Goal: Task Accomplishment & Management: Complete application form

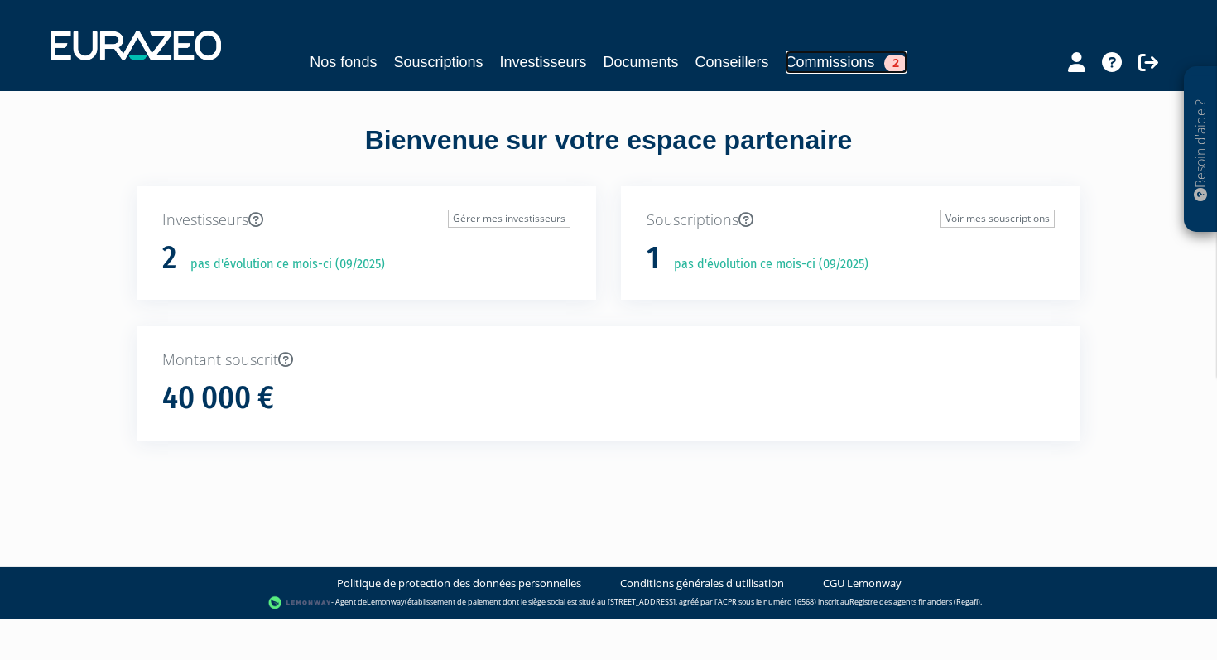
click at [831, 61] on link "Commissions 2" at bounding box center [847, 61] width 122 height 23
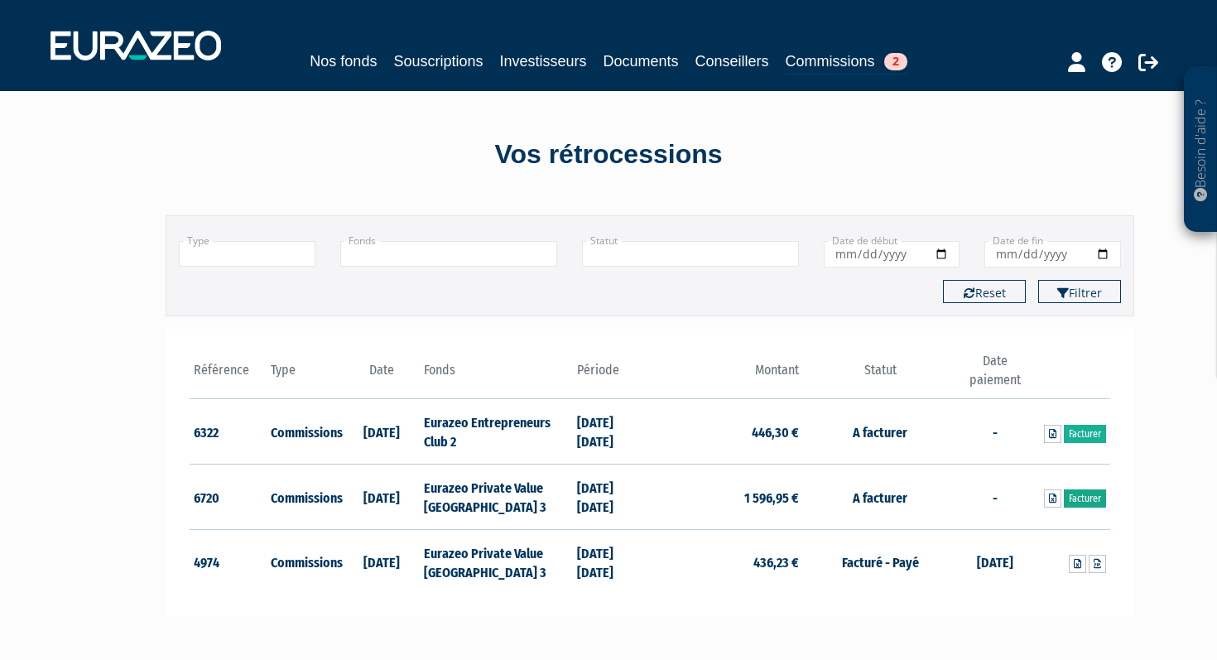
click at [1088, 502] on link "Facturer" at bounding box center [1085, 498] width 42 height 18
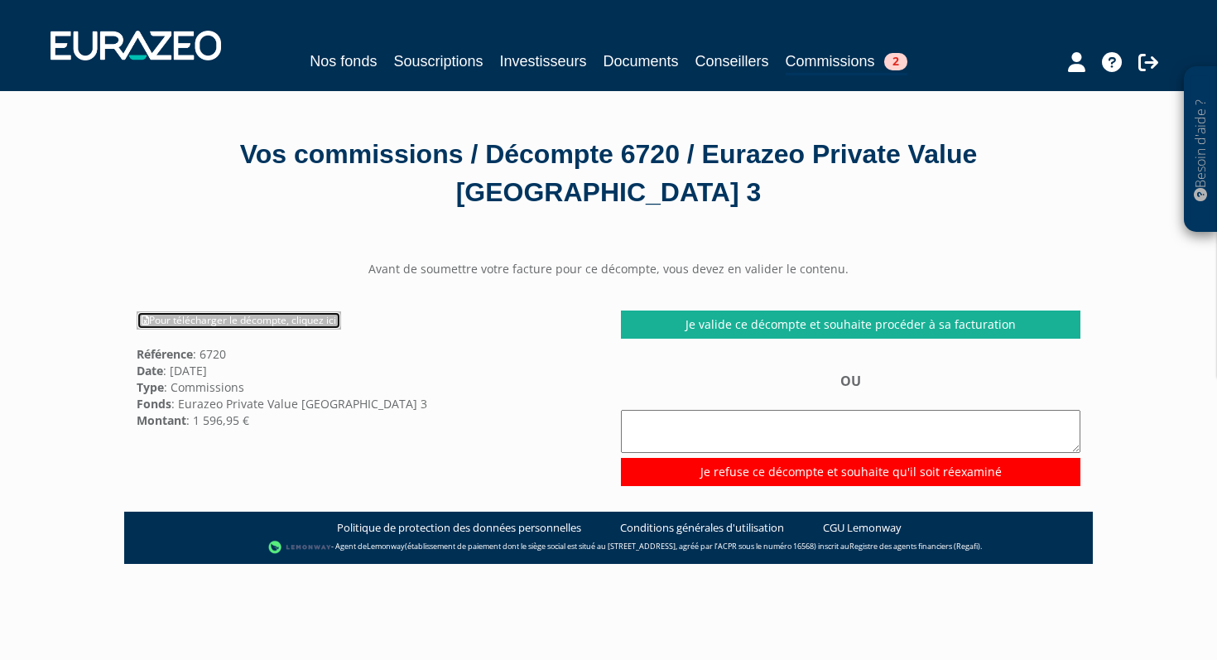
click at [246, 311] on link "Pour télécharger le décompte, cliquez ici" at bounding box center [239, 320] width 204 height 18
click at [538, 60] on link "Investisseurs" at bounding box center [542, 61] width 87 height 23
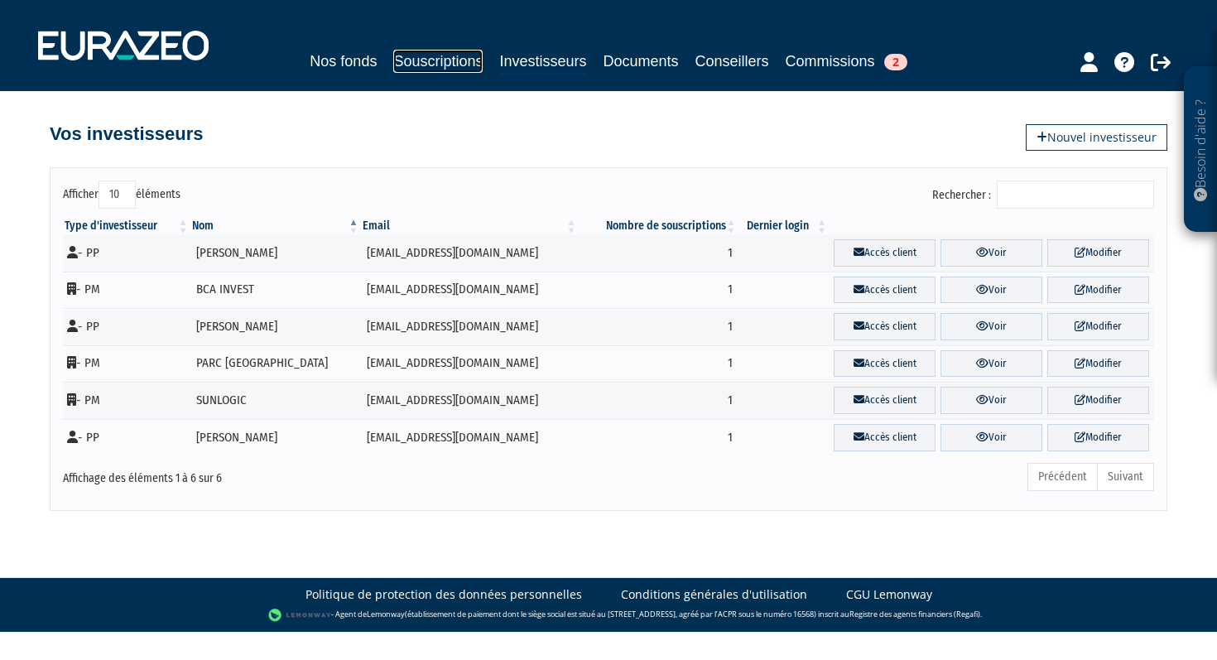
click at [440, 62] on link "Souscriptions" at bounding box center [437, 61] width 89 height 23
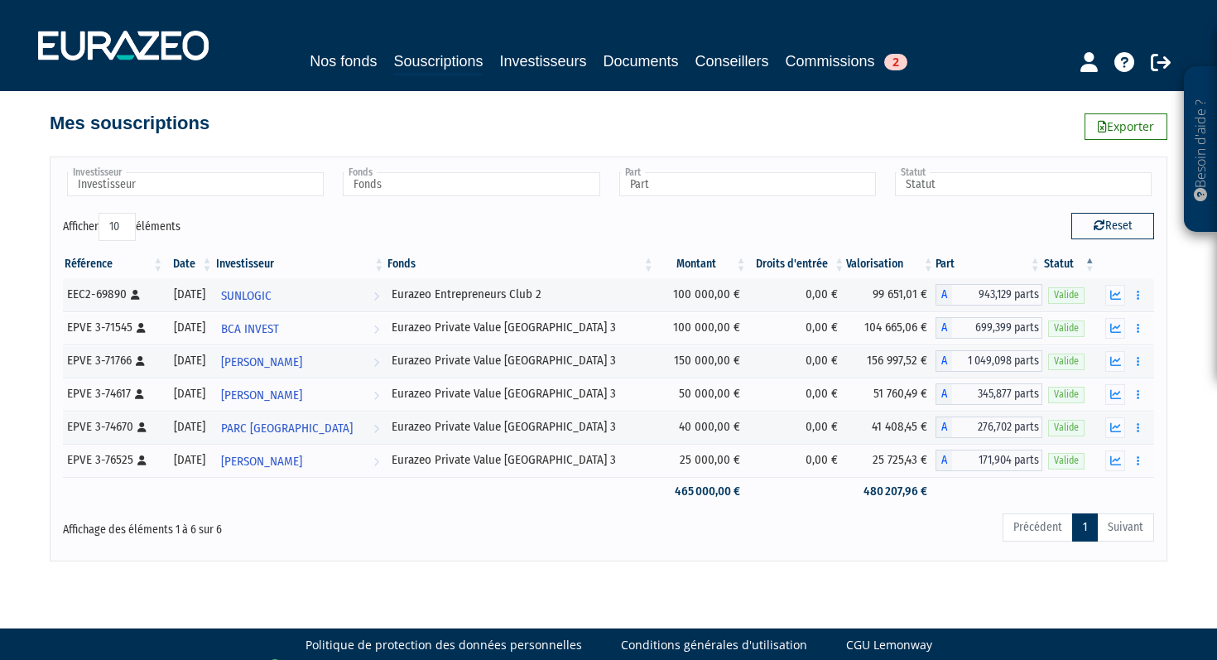
scroll to position [31, 0]
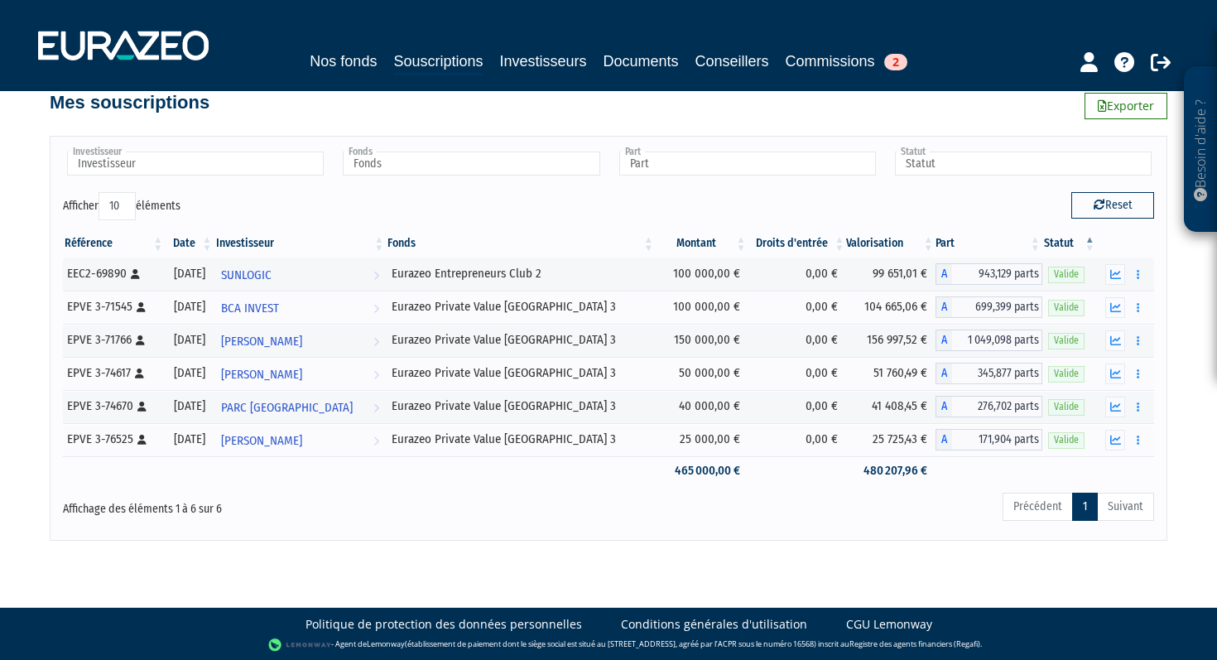
click at [849, 74] on div "Nos fonds Souscriptions Investisseurs Documents Conseillers Commissions 2" at bounding box center [607, 63] width 777 height 26
click at [836, 60] on link "Commissions 2" at bounding box center [847, 61] width 122 height 23
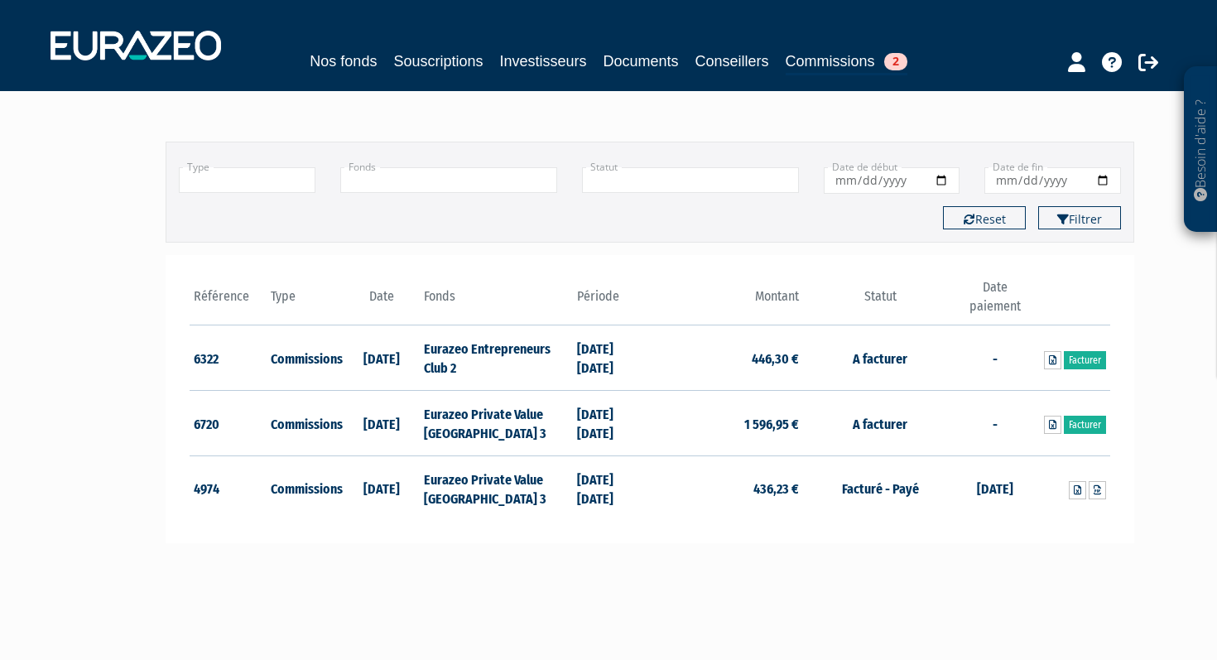
scroll to position [89, 0]
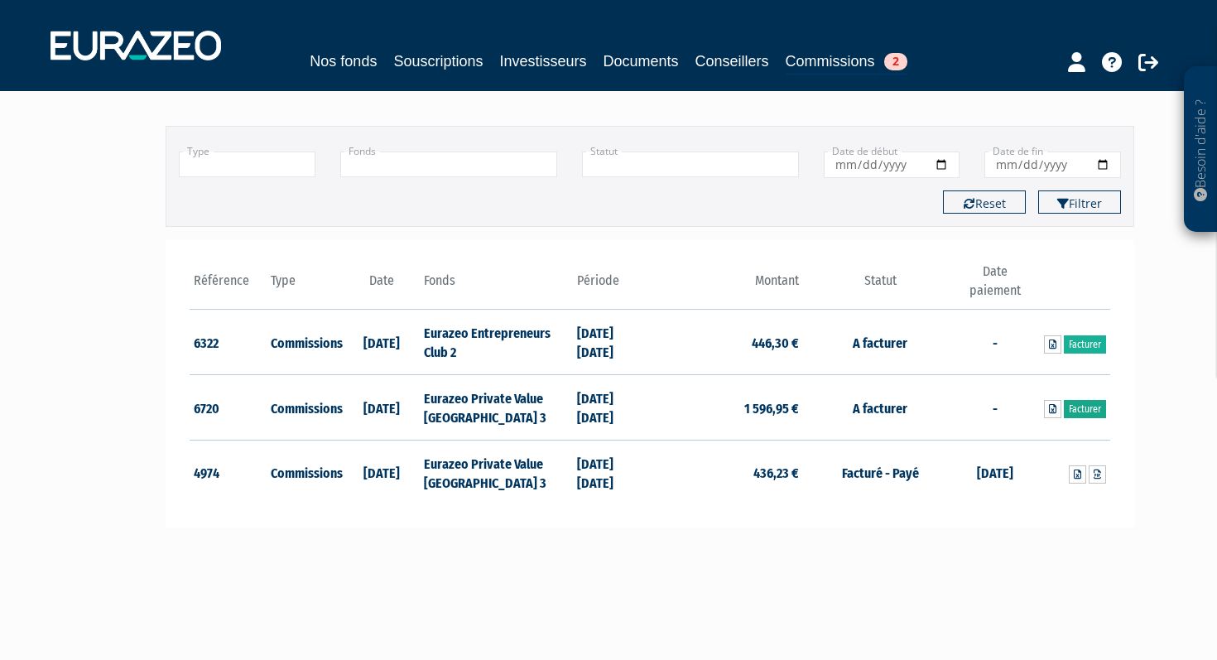
click at [1088, 415] on link "Facturer" at bounding box center [1085, 409] width 42 height 18
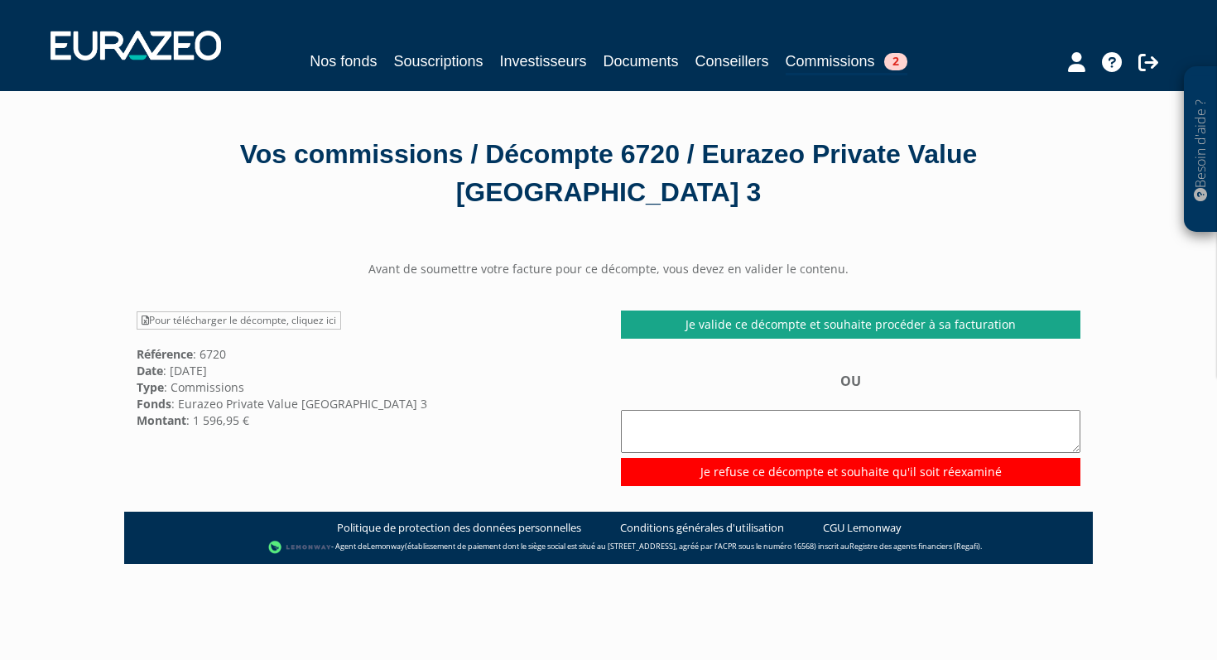
click at [767, 310] on link "Je valide ce décompte et souhaite procéder à sa facturation" at bounding box center [850, 324] width 459 height 28
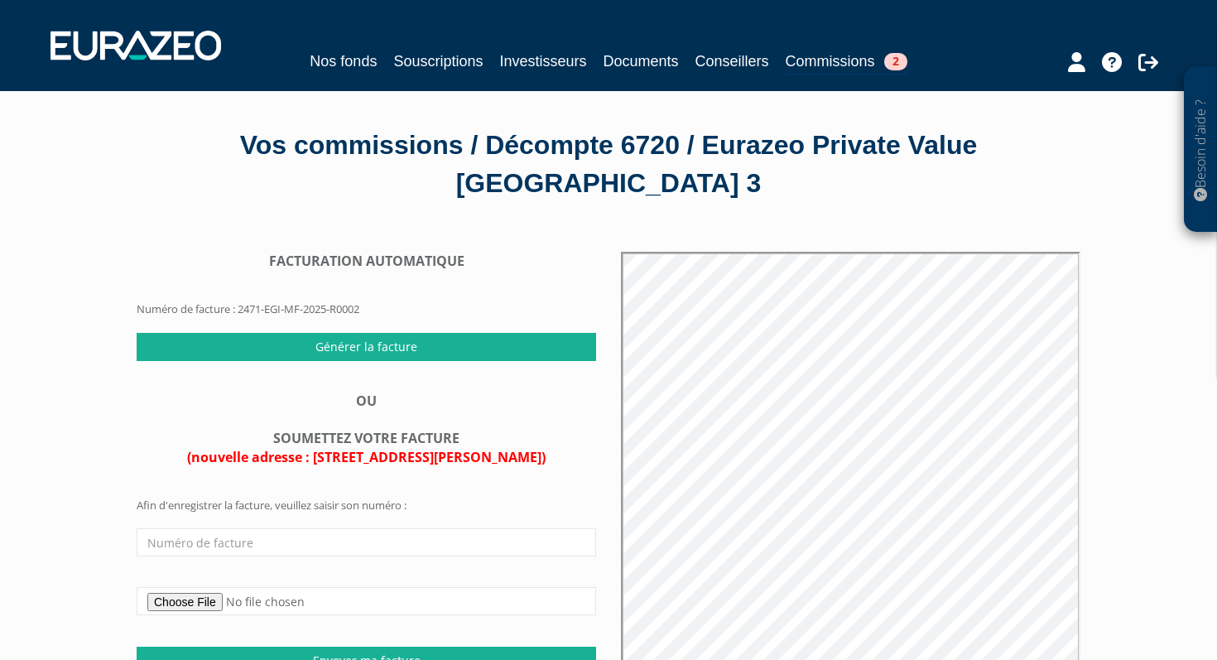
scroll to position [18, 0]
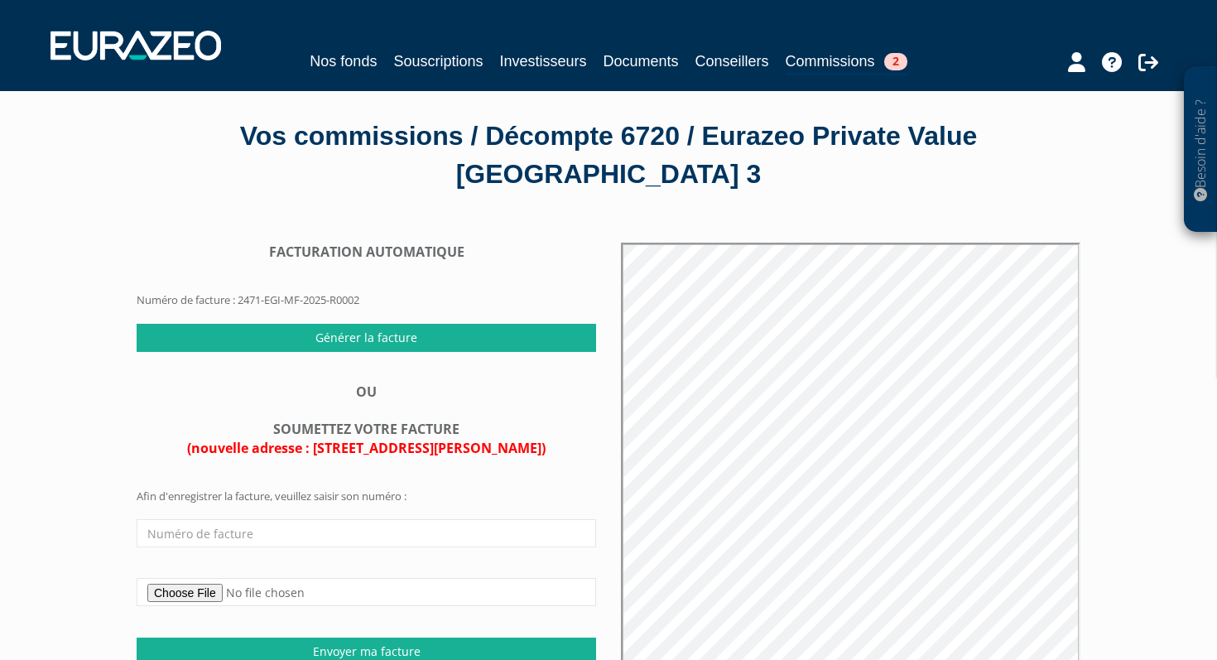
drag, startPoint x: 383, startPoint y: 257, endPoint x: 231, endPoint y: 262, distance: 152.4
click at [231, 262] on form "FACTURATION AUTOMATIQUE Numéro de facture : 2471-EGI-MF-2025-R0002" at bounding box center [366, 283] width 459 height 80
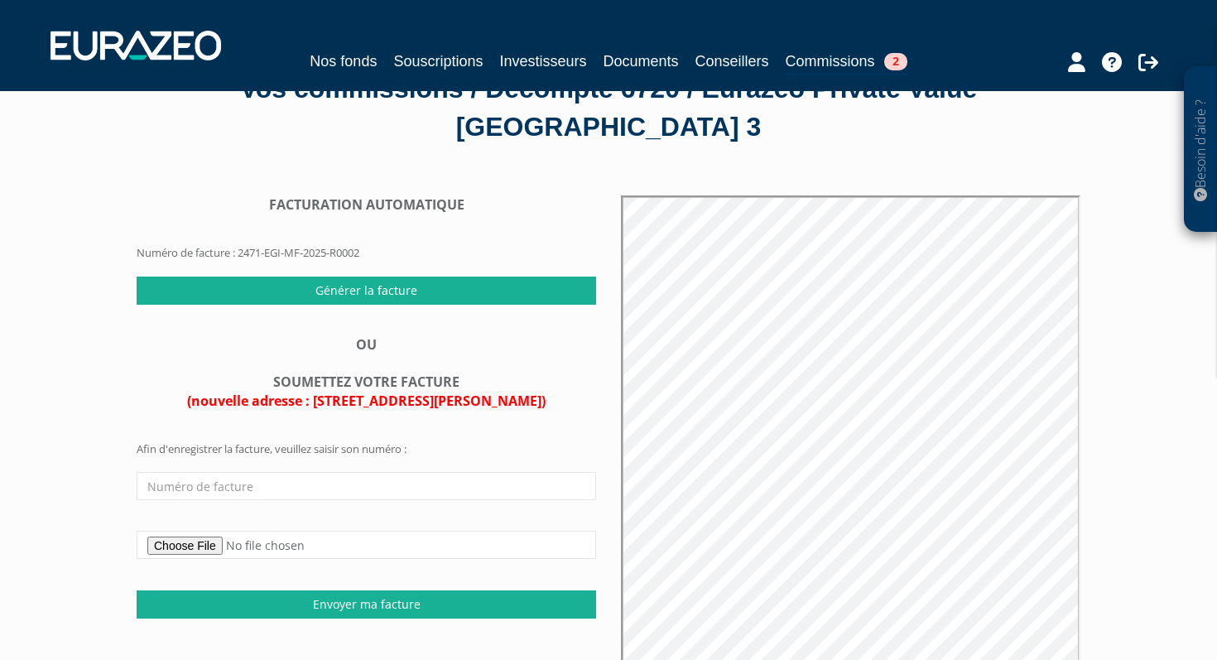
scroll to position [71, 0]
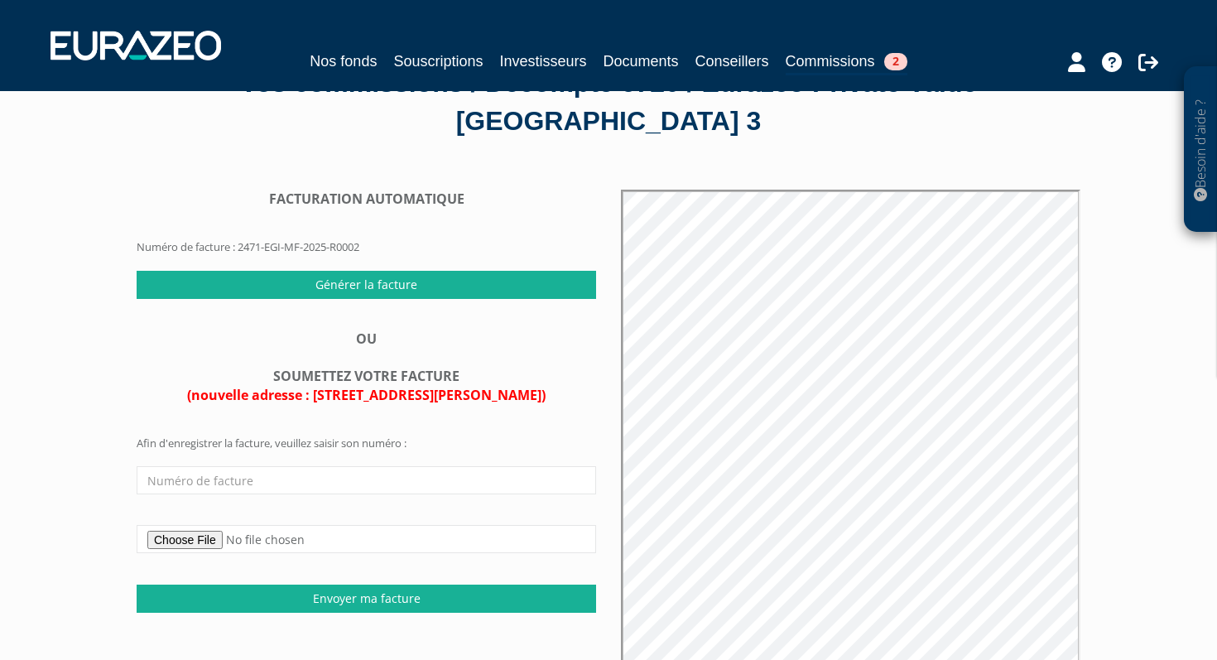
click at [411, 329] on div "OU SOUMETTEZ VOTRE FACTURE (nouvelle adresse : [STREET_ADDRESS][PERSON_NAME])" at bounding box center [366, 366] width 459 height 75
click at [257, 466] on input "text" at bounding box center [366, 480] width 459 height 28
paste input "2025-09-FAC100"
type input "2025-09-FAC100"
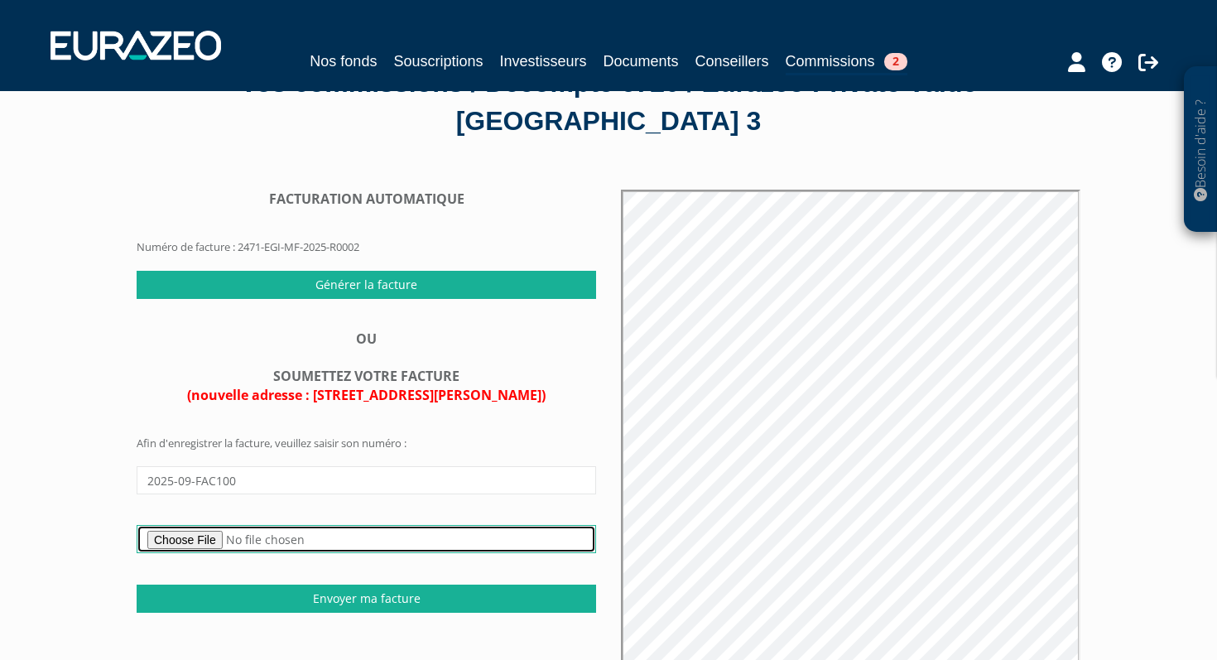
click at [221, 525] on input "file" at bounding box center [366, 539] width 459 height 28
type input "C:\fakepath\facture-100-2025-09-20.pdf"
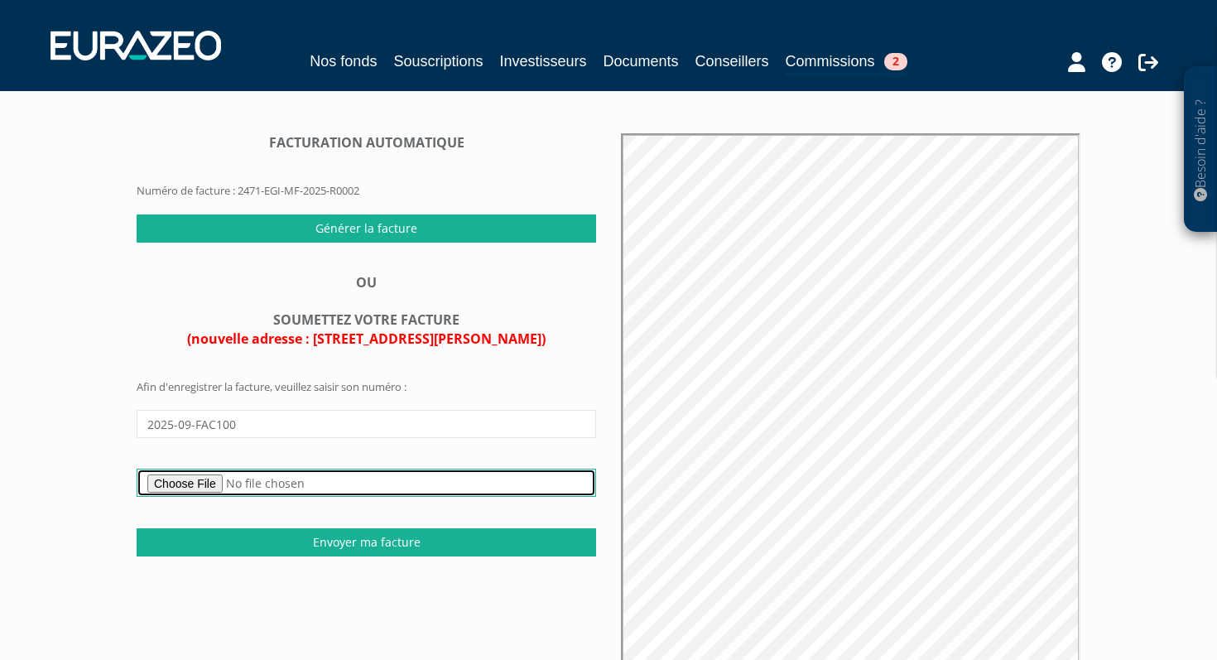
scroll to position [134, 0]
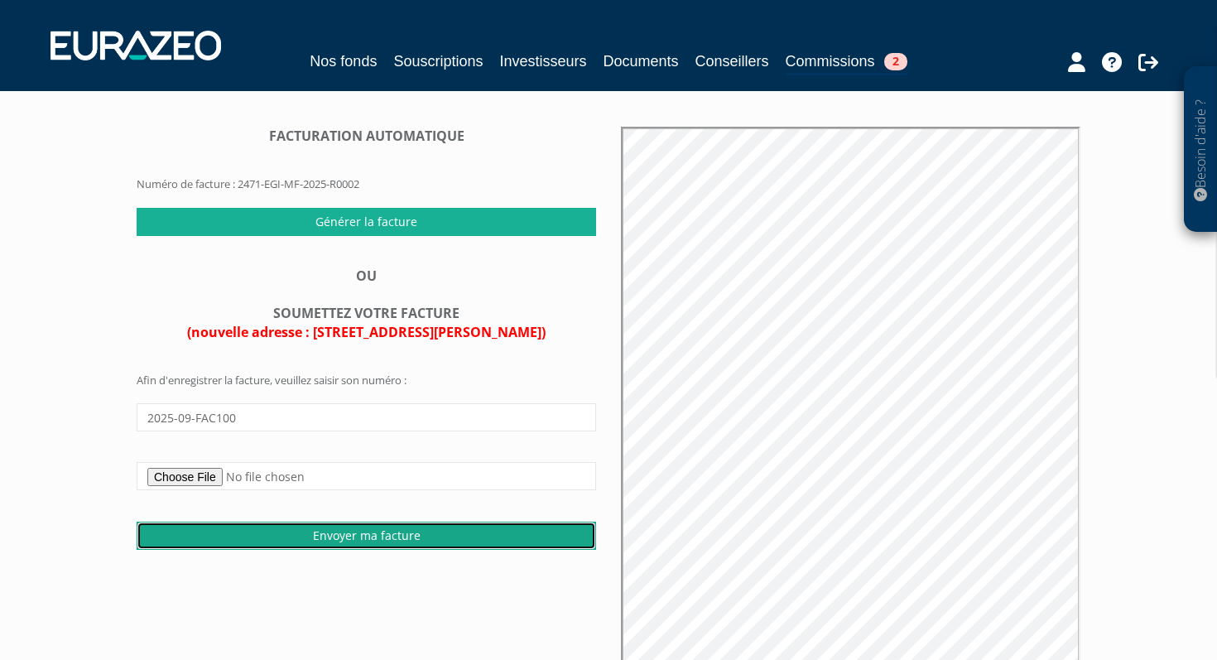
click at [345, 522] on input "Envoyer ma facture" at bounding box center [366, 536] width 459 height 28
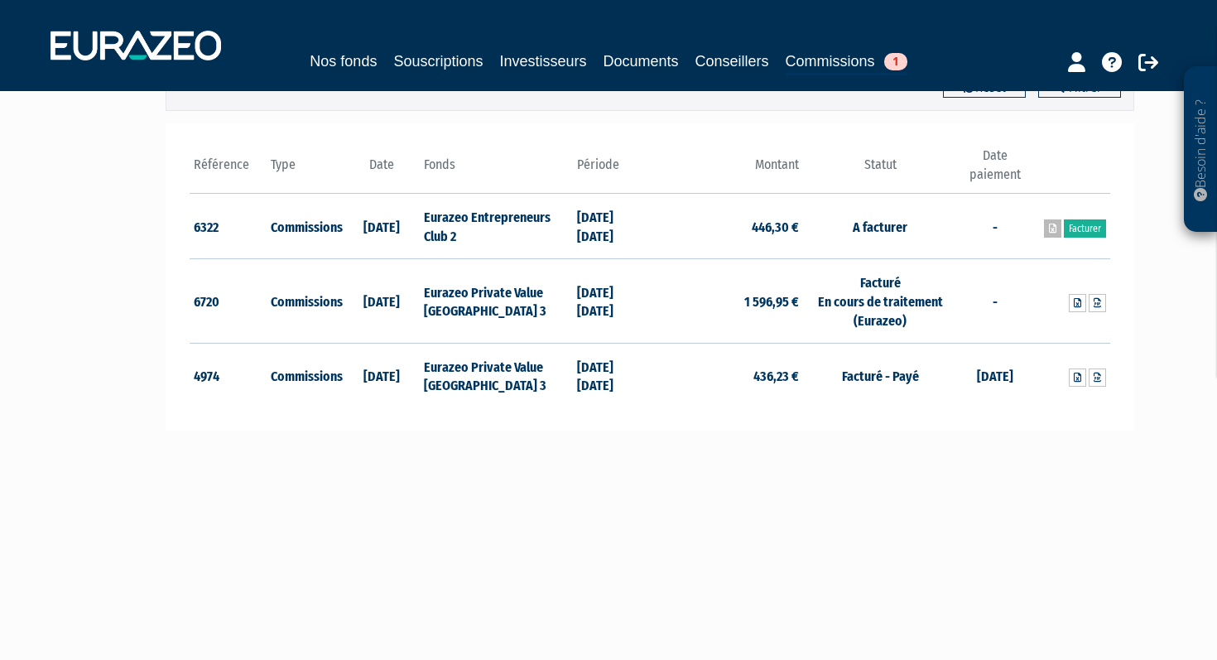
scroll to position [204, 0]
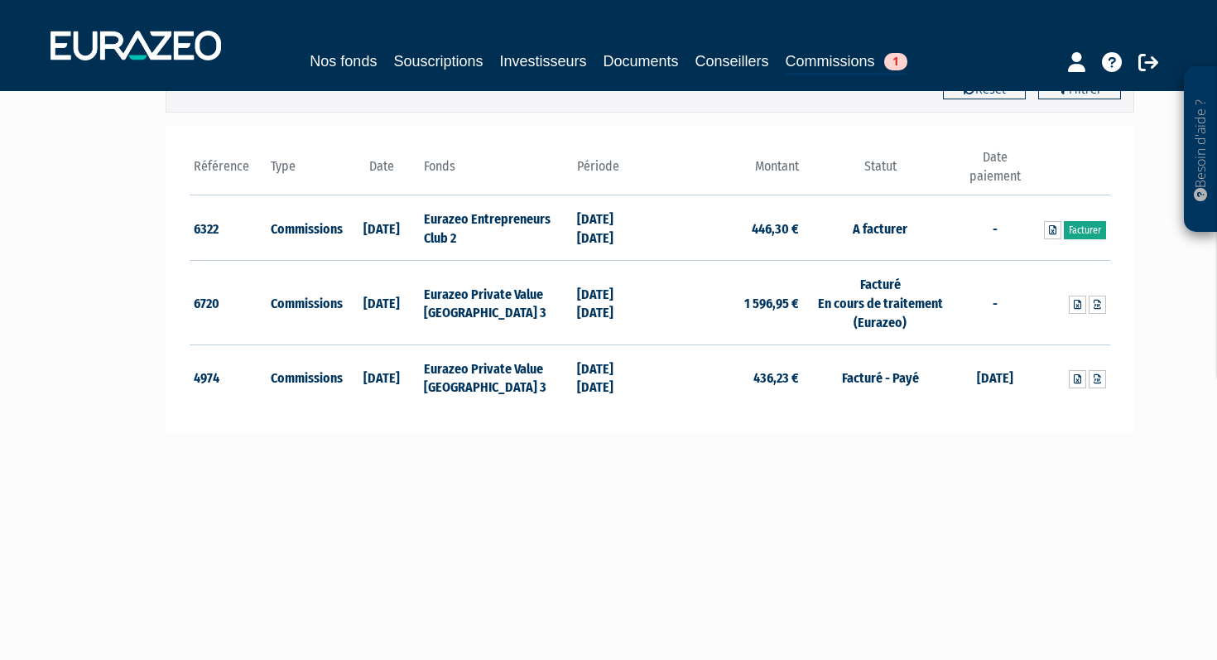
click at [1078, 235] on link "Facturer" at bounding box center [1085, 230] width 42 height 18
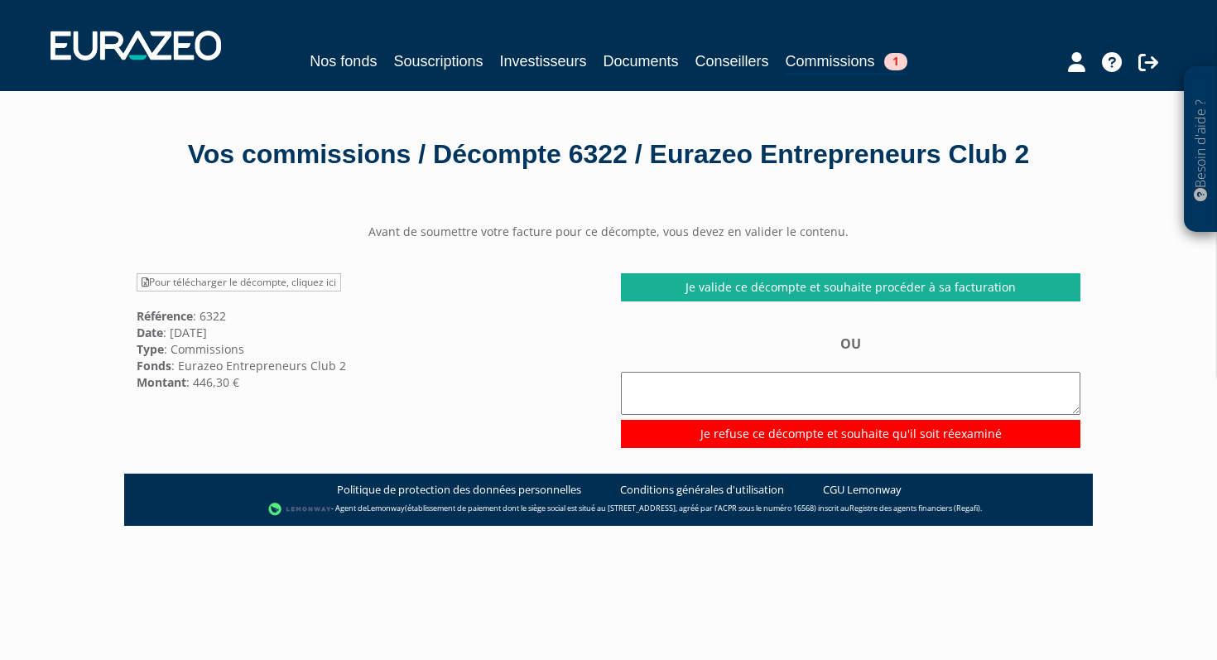
drag, startPoint x: 240, startPoint y: 389, endPoint x: 197, endPoint y: 382, distance: 43.6
click at [197, 382] on div "Pour télécharger le décompte, cliquez ici Référence : 6322 Date : [DATE] Type :…" at bounding box center [366, 332] width 484 height 118
copy div "446,30 €"
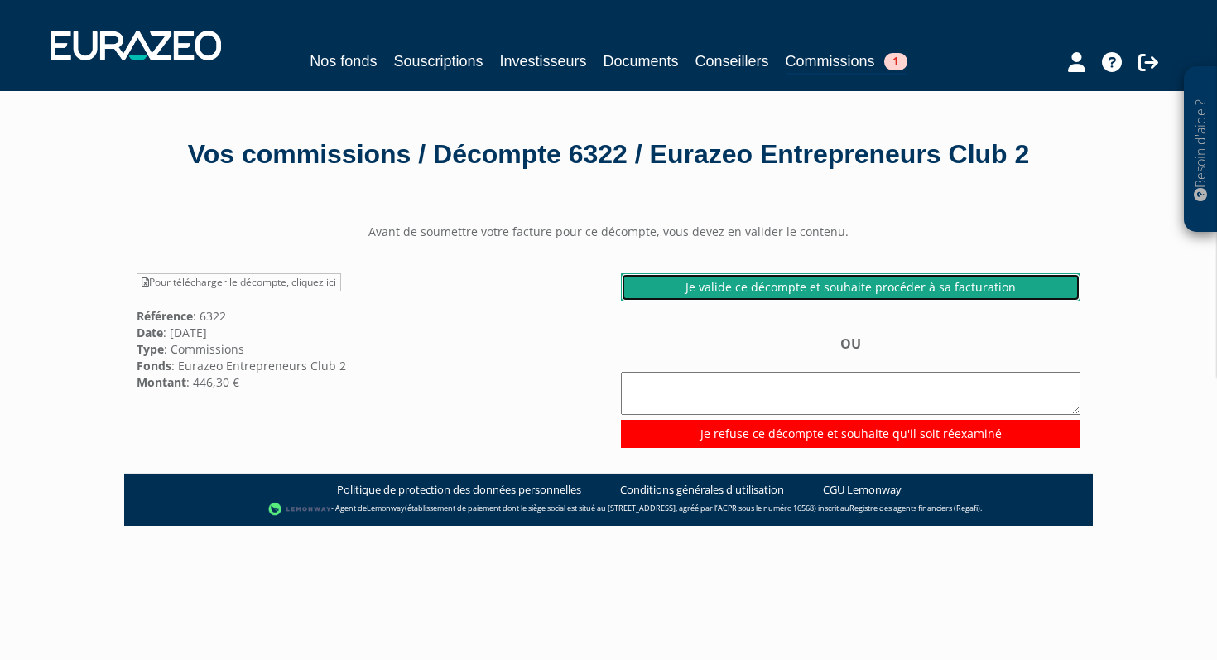
click at [677, 291] on link "Je valide ce décompte et souhaite procéder à sa facturation" at bounding box center [850, 287] width 459 height 28
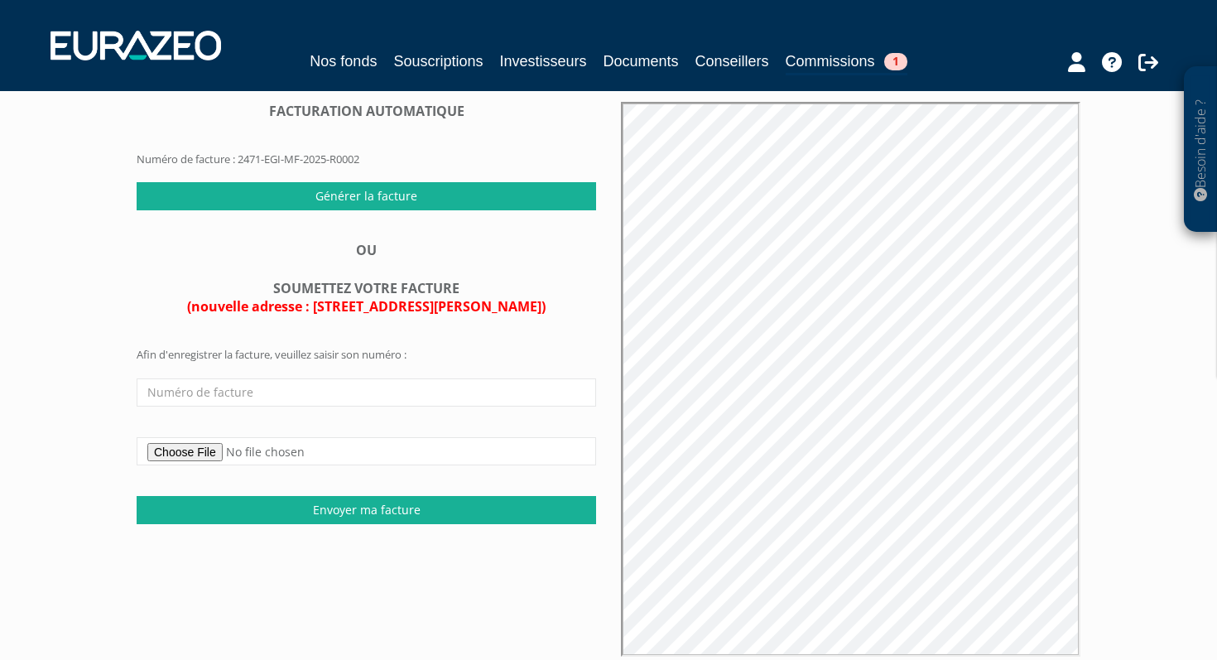
scroll to position [123, 0]
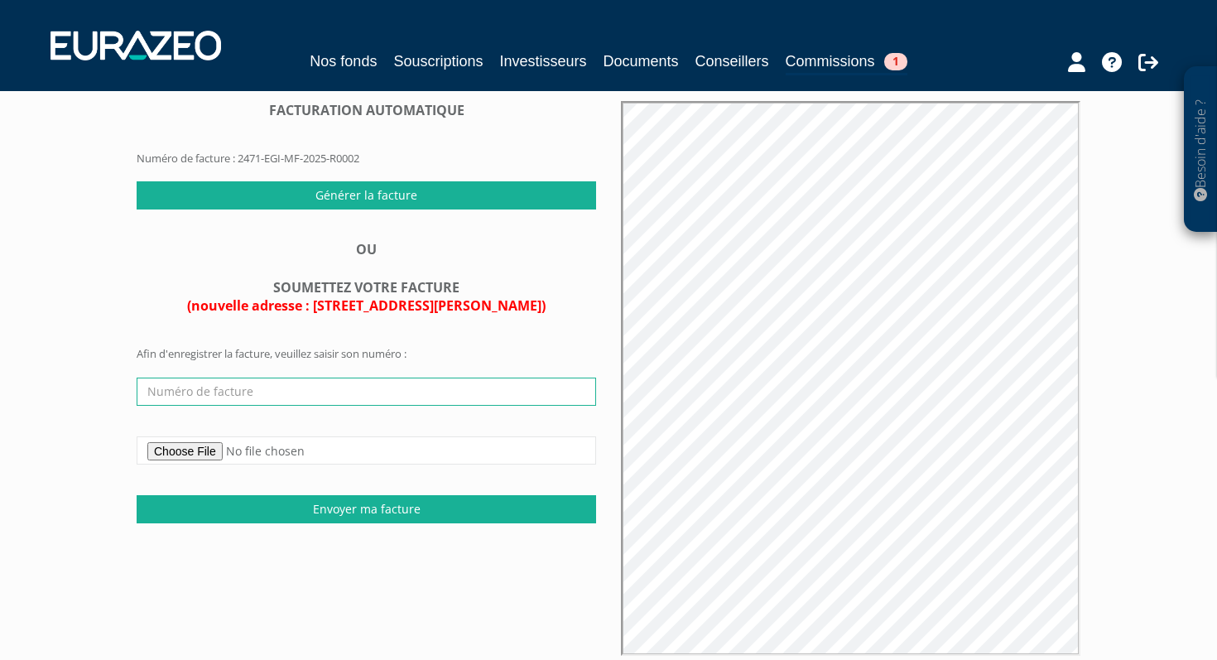
click at [423, 399] on input "text" at bounding box center [366, 391] width 459 height 28
paste input "2025-09-FAC103"
type input "2025-09-FAC103"
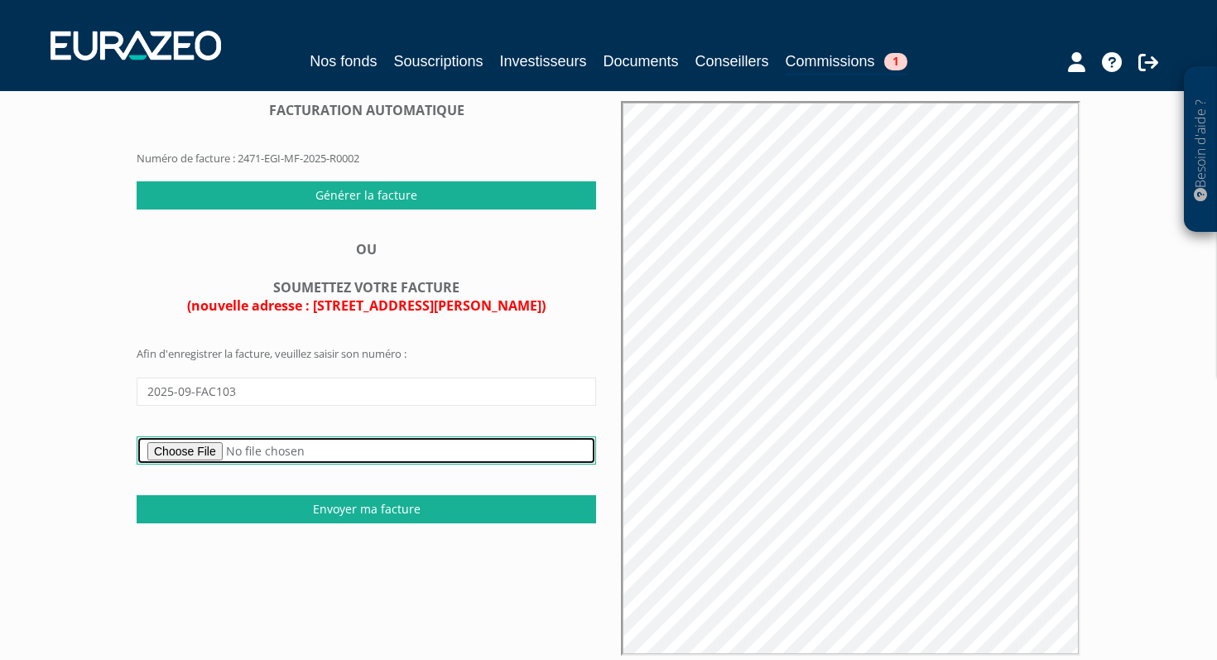
click at [223, 445] on input "file" at bounding box center [366, 450] width 459 height 28
type input "C:\fakepath\facture-103-2025-09-20.pdf"
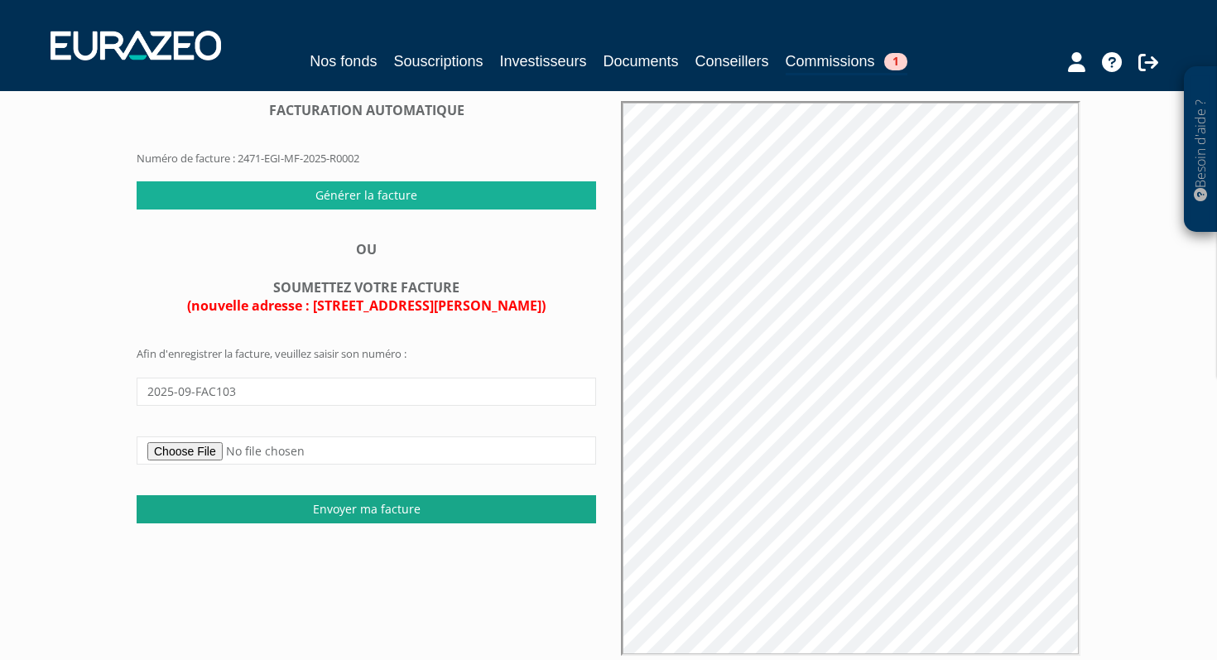
click at [377, 507] on input "Envoyer ma facture" at bounding box center [366, 509] width 459 height 28
